Goal: Use online tool/utility: Utilize a website feature to perform a specific function

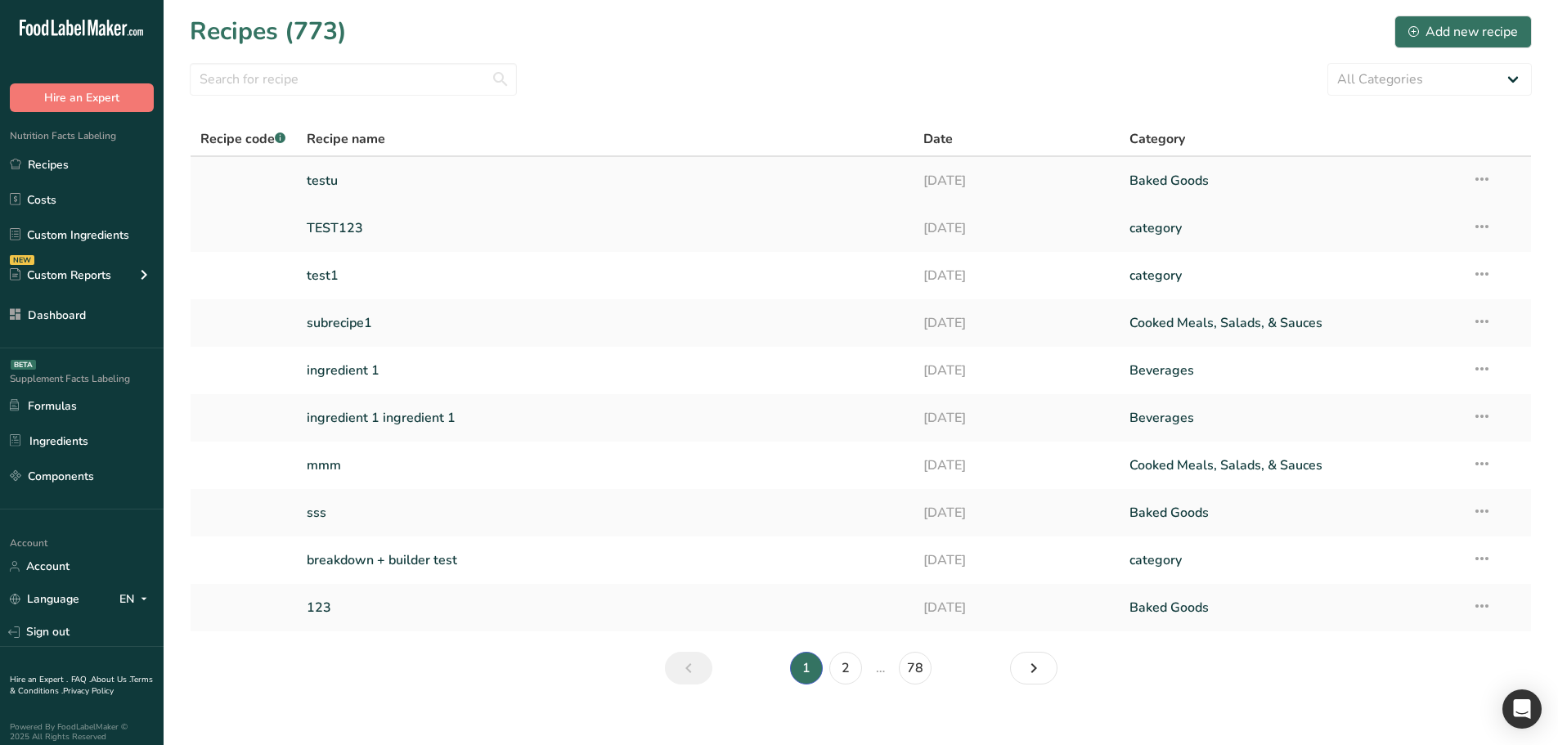
click at [340, 172] on link "testu" at bounding box center [606, 181] width 598 height 34
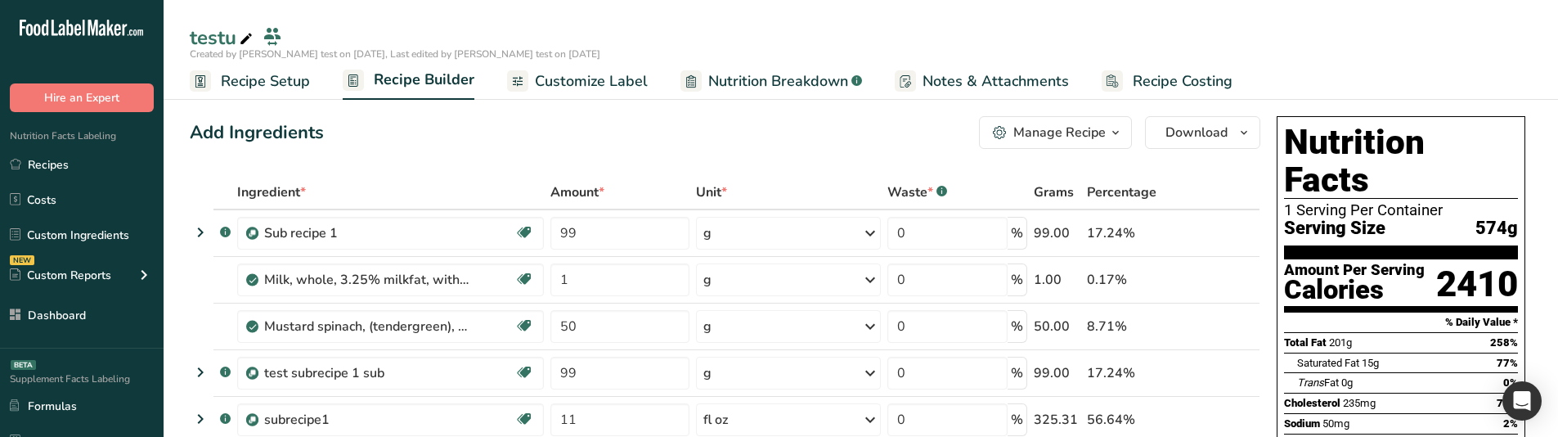
scroll to position [164, 0]
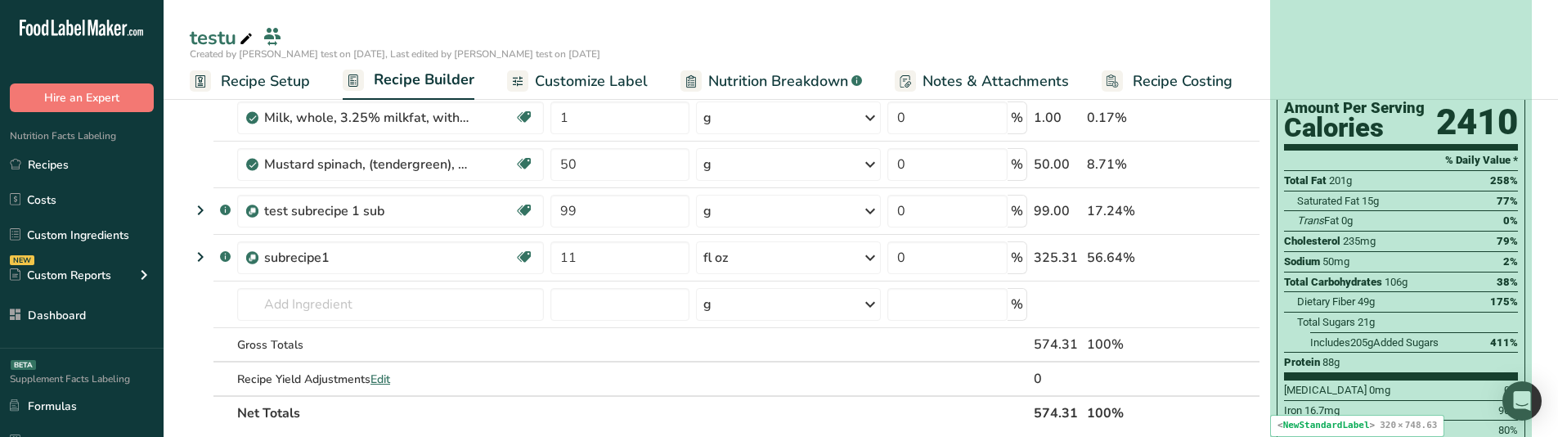
click at [1375, 251] on div "Sodium 50mg 2%" at bounding box center [1401, 261] width 234 height 20
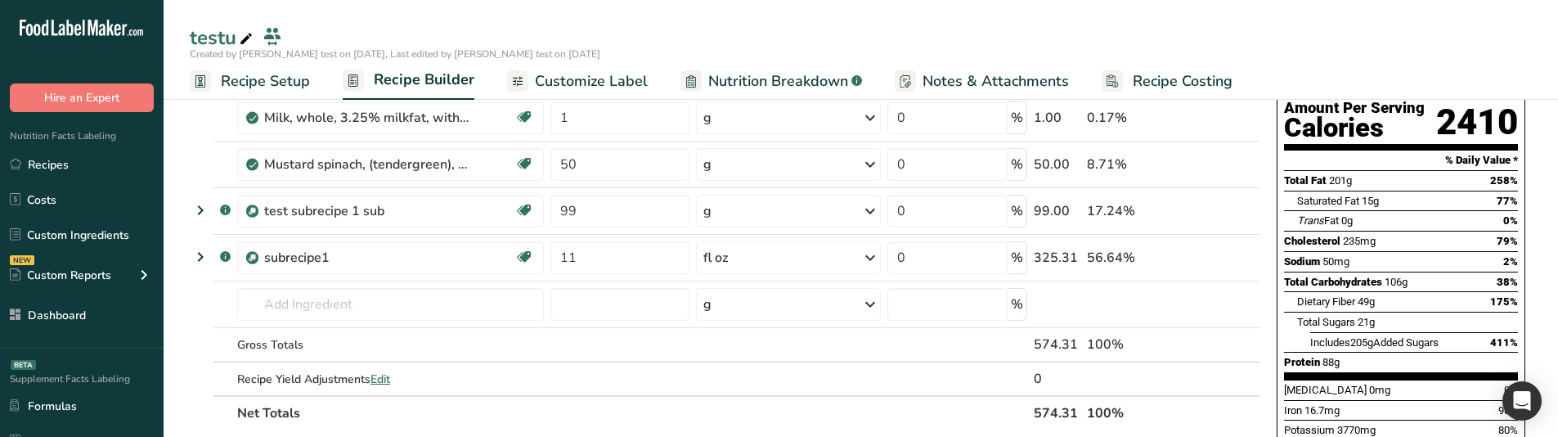
scroll to position [82, 0]
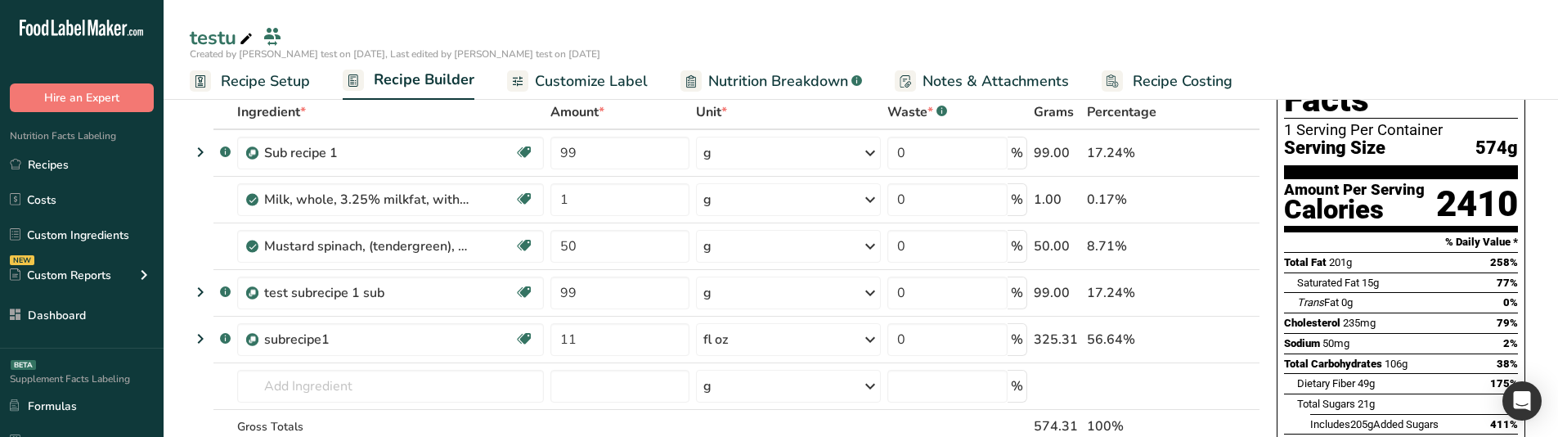
drag, startPoint x: 1386, startPoint y: 157, endPoint x: 1317, endPoint y: 171, distance: 70.1
click at [1317, 182] on div "Amount Per Serving Calories" at bounding box center [1354, 203] width 141 height 43
